Goal: Task Accomplishment & Management: Manage account settings

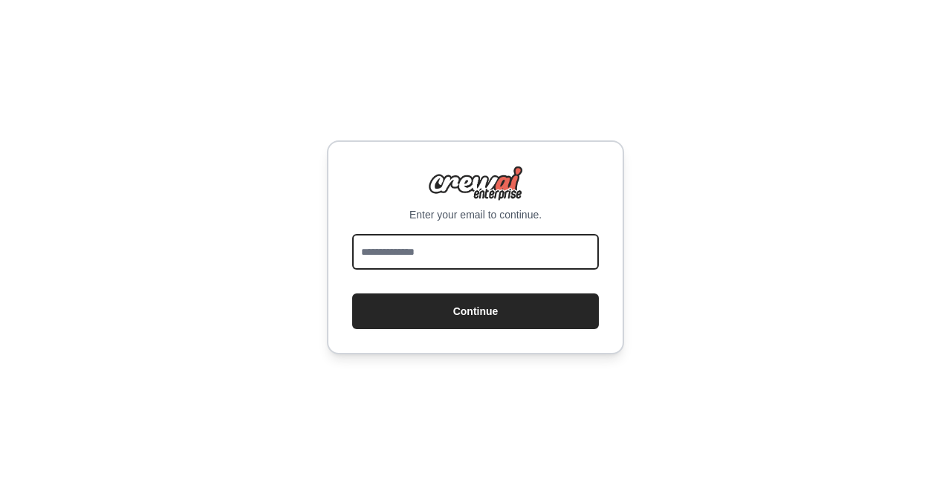
drag, startPoint x: 0, startPoint y: 0, endPoint x: 554, endPoint y: 250, distance: 607.8
click at [554, 250] on input "email" at bounding box center [475, 252] width 247 height 36
type input "**********"
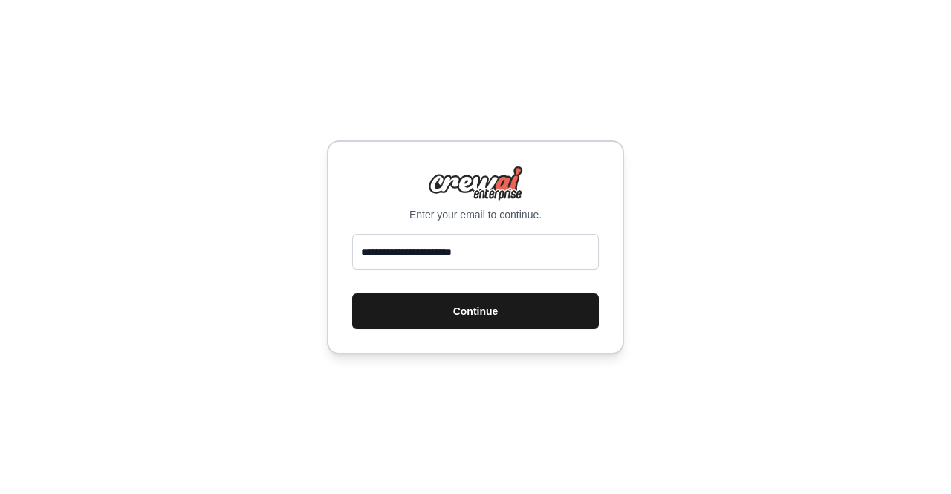
click at [550, 313] on button "Continue" at bounding box center [475, 311] width 247 height 36
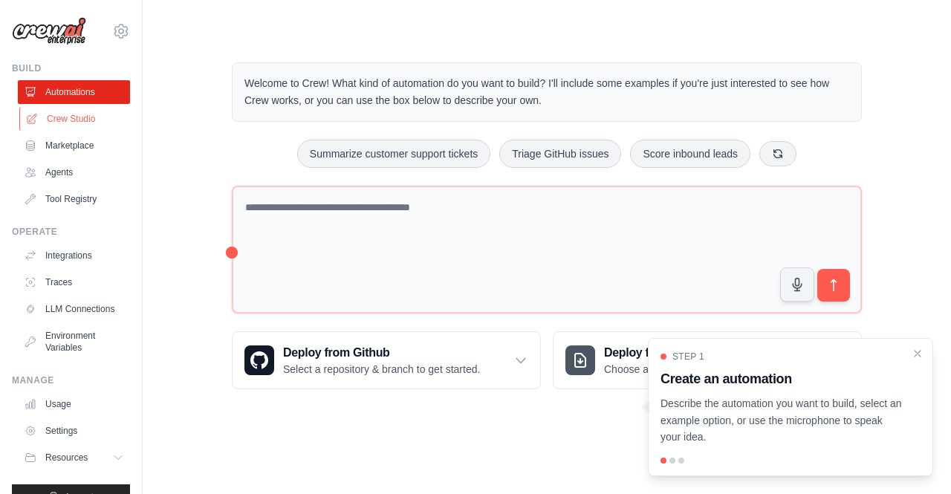
click at [79, 120] on link "Crew Studio" at bounding box center [75, 119] width 112 height 24
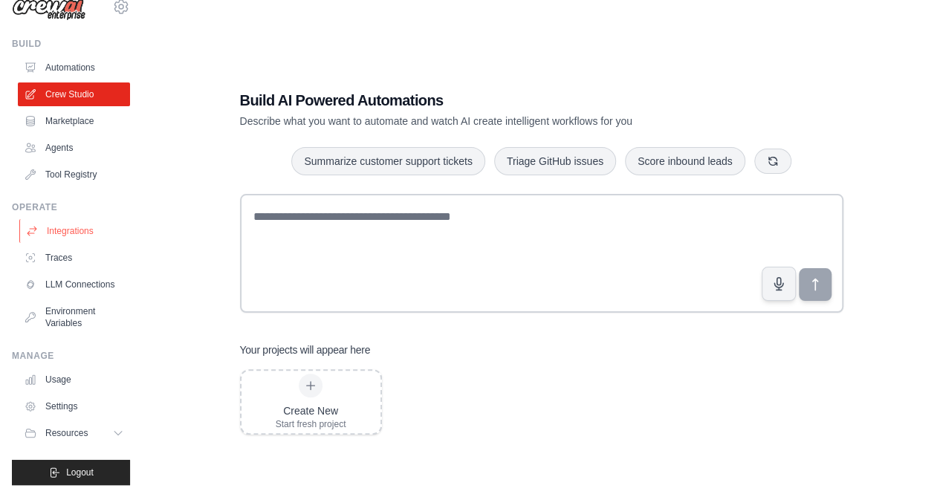
scroll to position [39, 0]
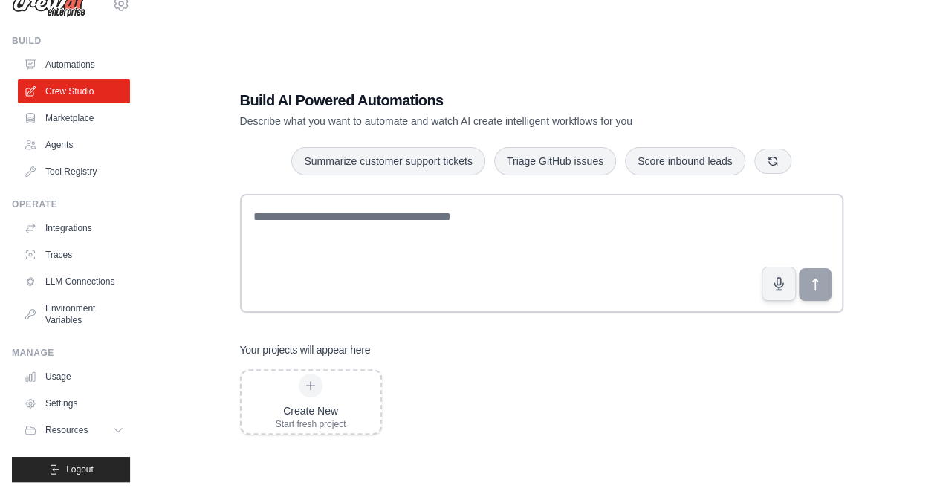
click at [520, 386] on div "Create New Start fresh project" at bounding box center [541, 401] width 603 height 65
click at [78, 81] on link "Crew Studio" at bounding box center [75, 91] width 112 height 24
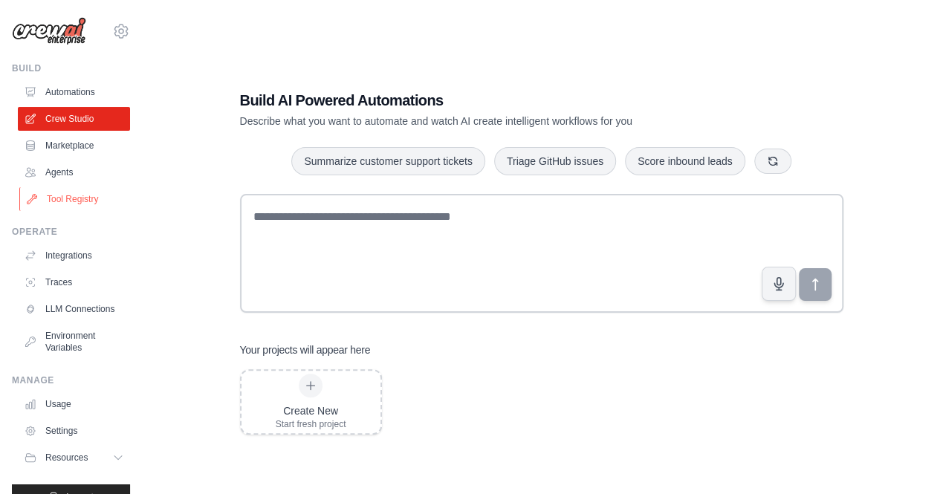
click at [65, 198] on link "Tool Registry" at bounding box center [75, 199] width 112 height 24
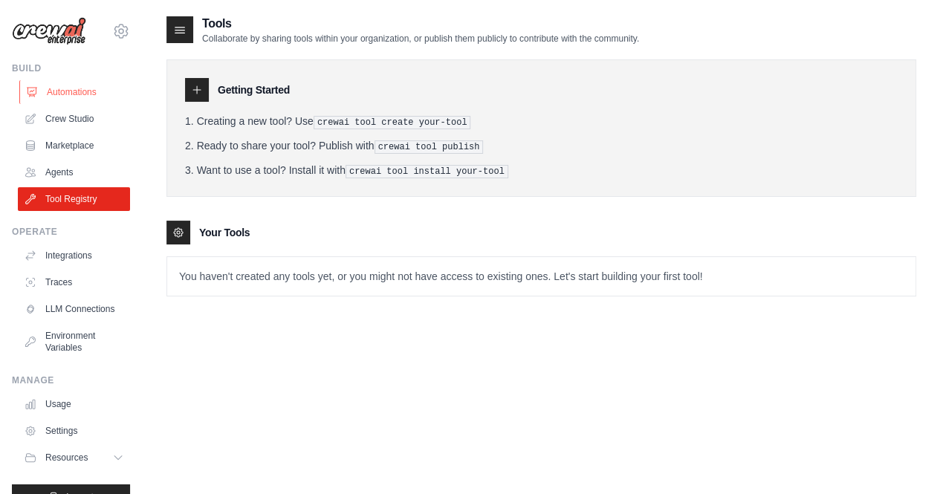
click at [70, 96] on link "Automations" at bounding box center [75, 92] width 112 height 24
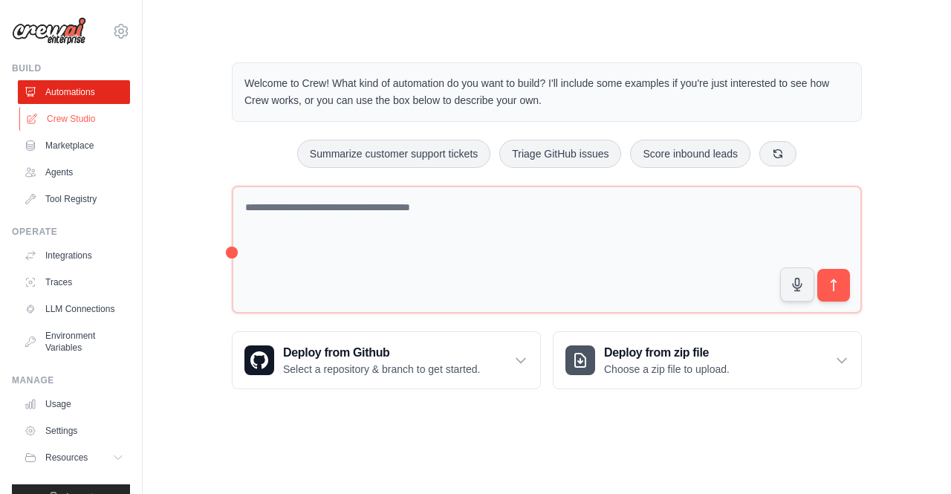
click at [65, 117] on link "Crew Studio" at bounding box center [75, 119] width 112 height 24
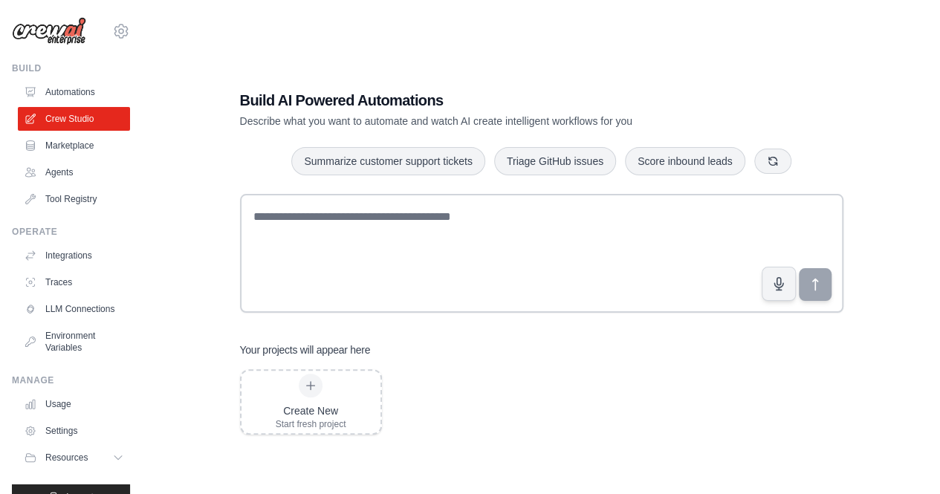
click at [550, 378] on div "Create New Start fresh project" at bounding box center [541, 401] width 603 height 65
click at [560, 377] on div "Create New Start fresh project" at bounding box center [541, 401] width 603 height 65
click at [113, 36] on icon at bounding box center [121, 31] width 18 height 18
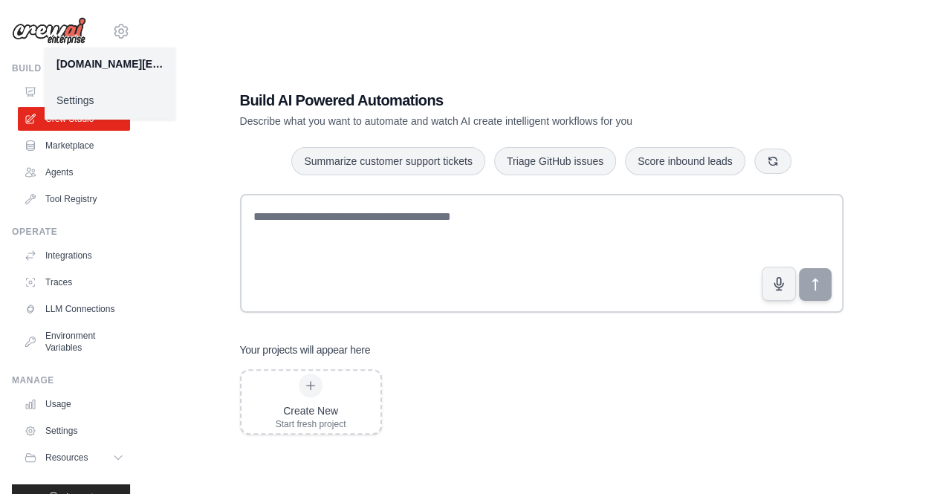
click at [82, 103] on link "Settings" at bounding box center [110, 100] width 131 height 27
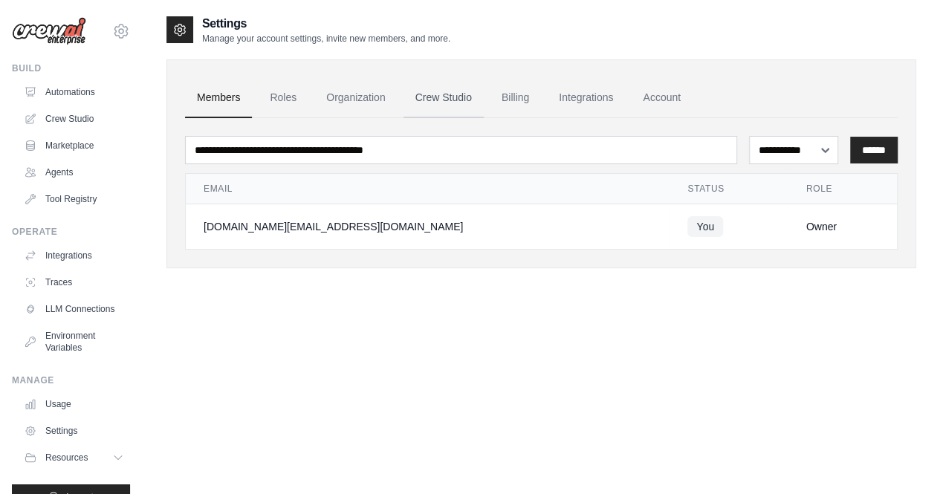
click at [455, 97] on link "Crew Studio" at bounding box center [443, 98] width 80 height 40
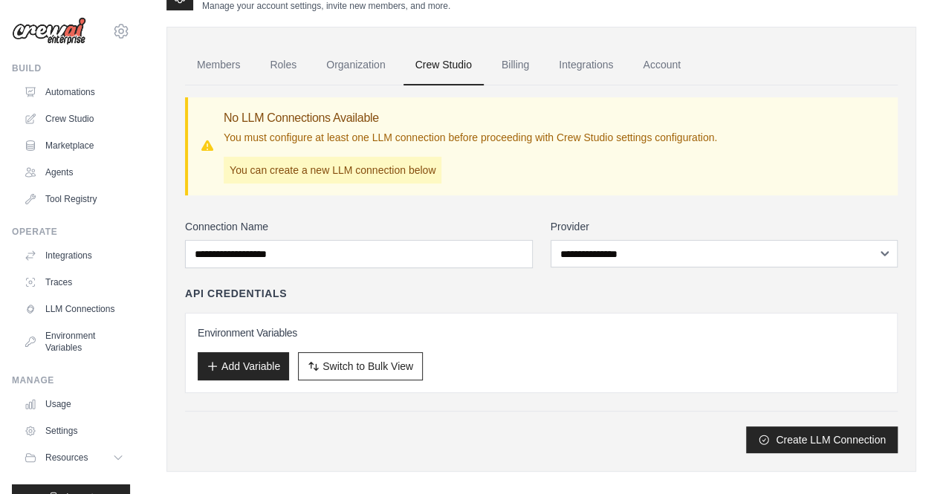
scroll to position [46, 0]
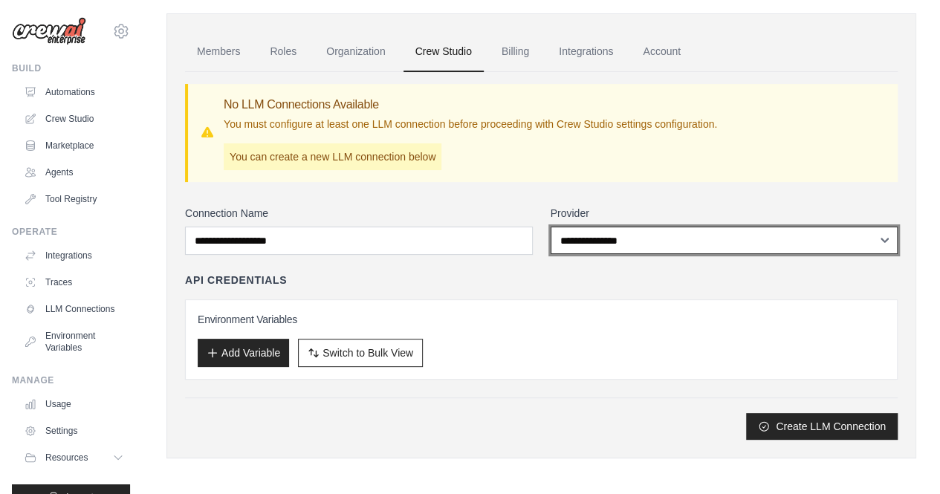
click at [730, 238] on select "**********" at bounding box center [724, 240] width 348 height 27
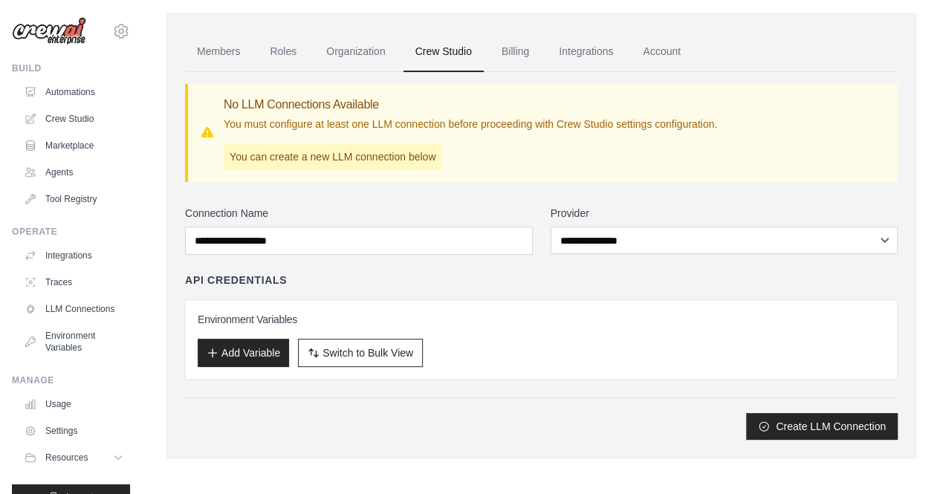
click at [705, 165] on div "No LLM Connections Available You must configure at least one LLM connection bef…" at bounding box center [470, 133] width 493 height 74
click at [68, 119] on link "Crew Studio" at bounding box center [75, 119] width 112 height 24
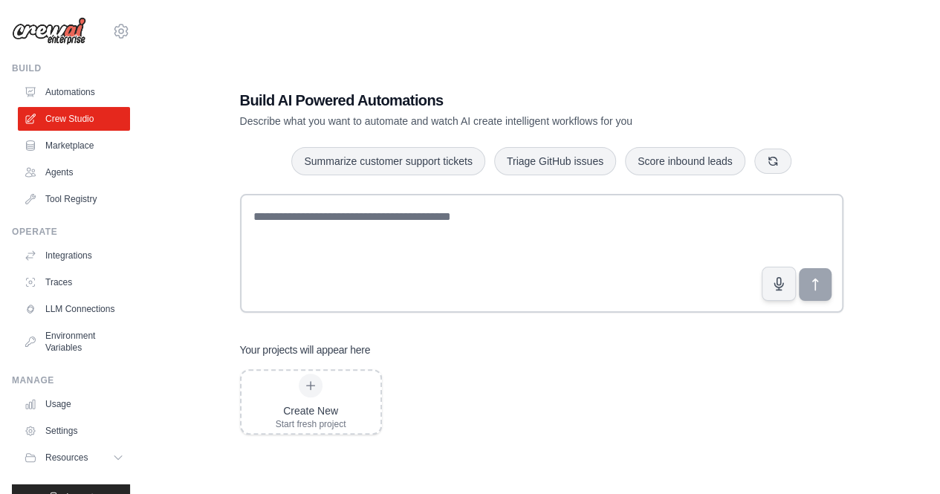
click at [584, 389] on div "Create New Start fresh project" at bounding box center [541, 401] width 603 height 65
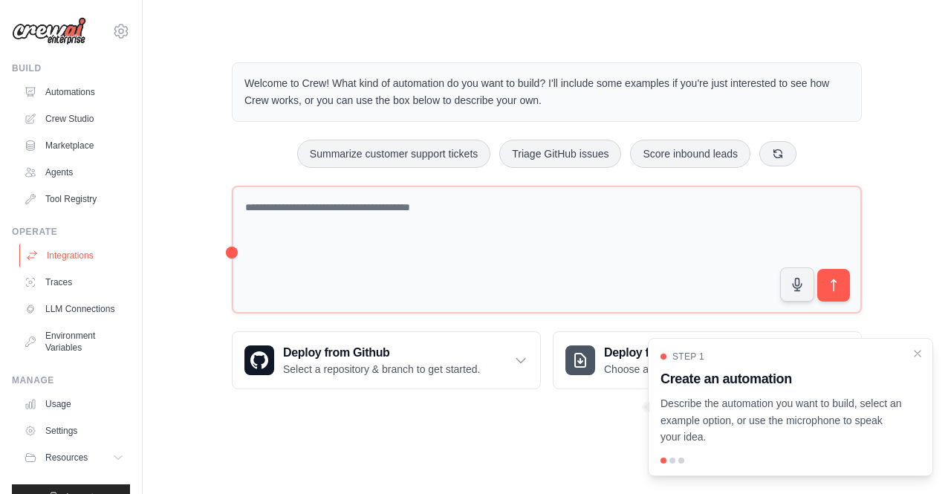
click at [82, 255] on link "Integrations" at bounding box center [75, 256] width 112 height 24
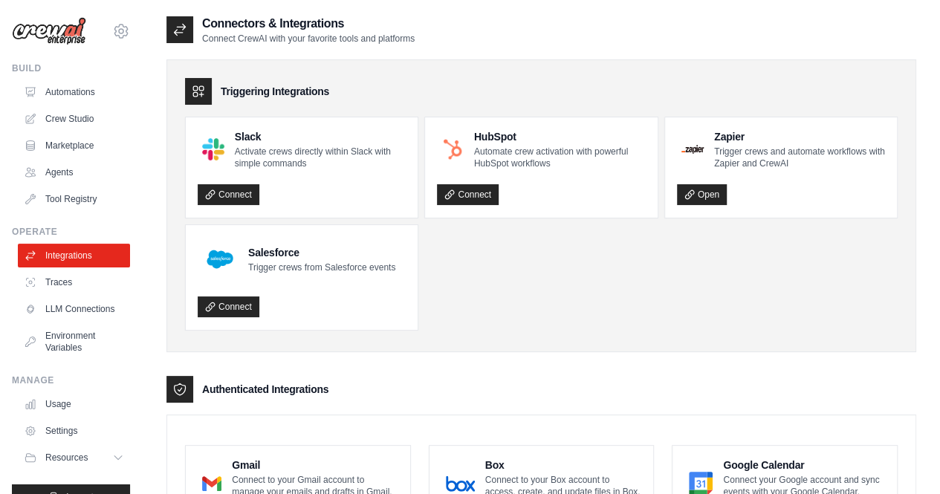
click at [616, 288] on ul "Slack Activate crews directly within Slack with simple commands Connect HubSpot…" at bounding box center [541, 224] width 712 height 214
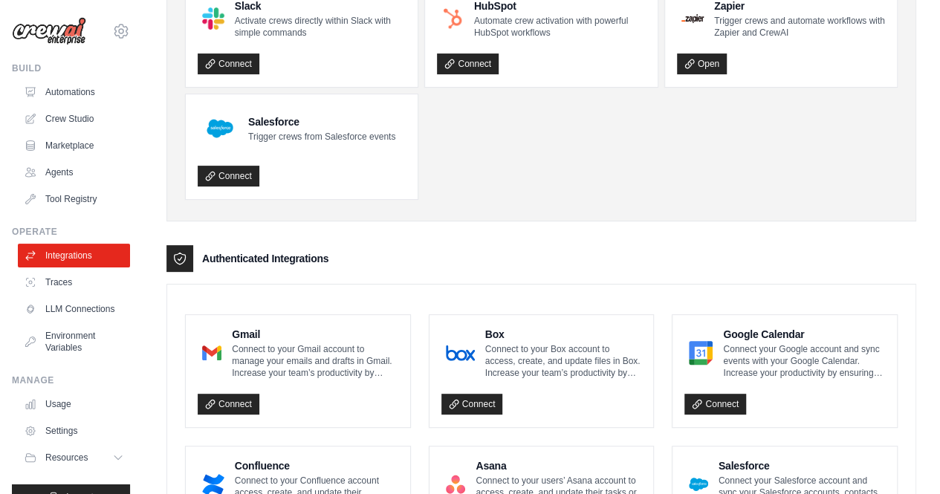
scroll to position [228, 0]
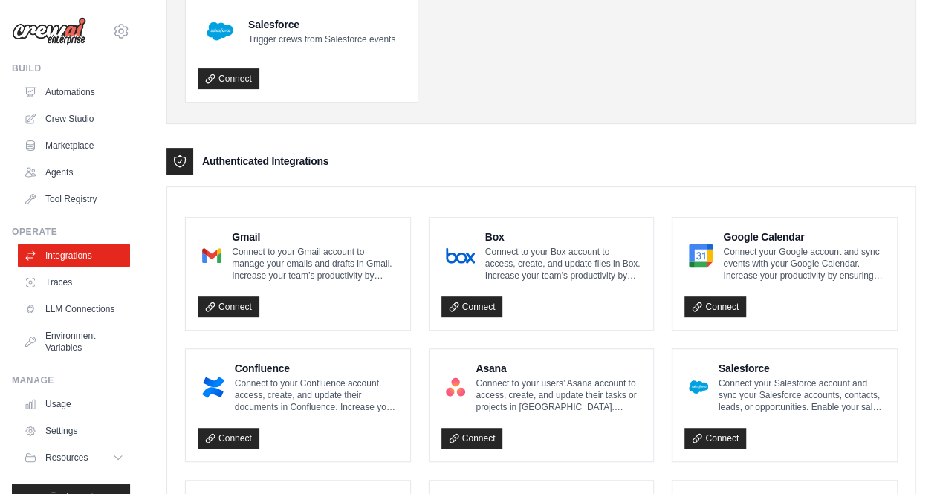
click at [276, 292] on div "Connect" at bounding box center [298, 303] width 201 height 30
click at [244, 301] on link "Connect" at bounding box center [229, 306] width 62 height 21
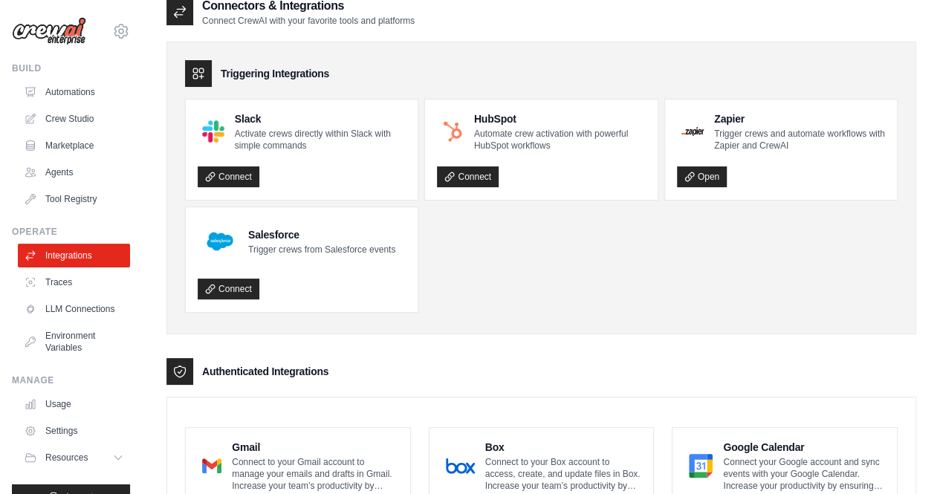
scroll to position [0, 0]
